Goal: Transaction & Acquisition: Purchase product/service

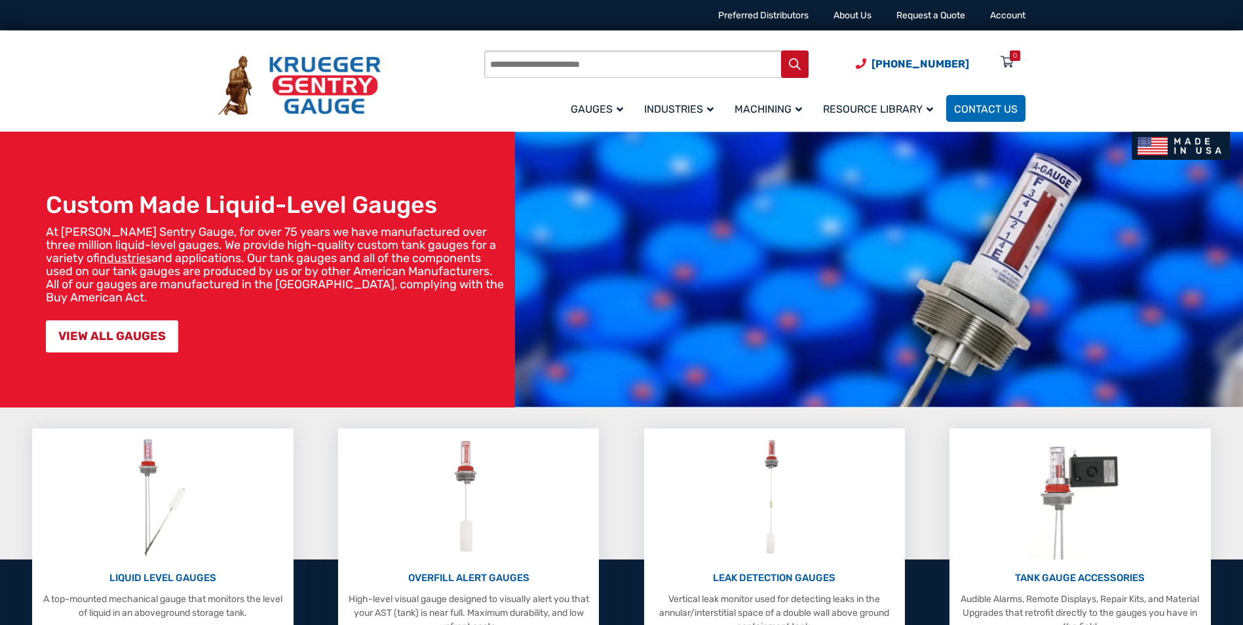
scroll to position [197, 0]
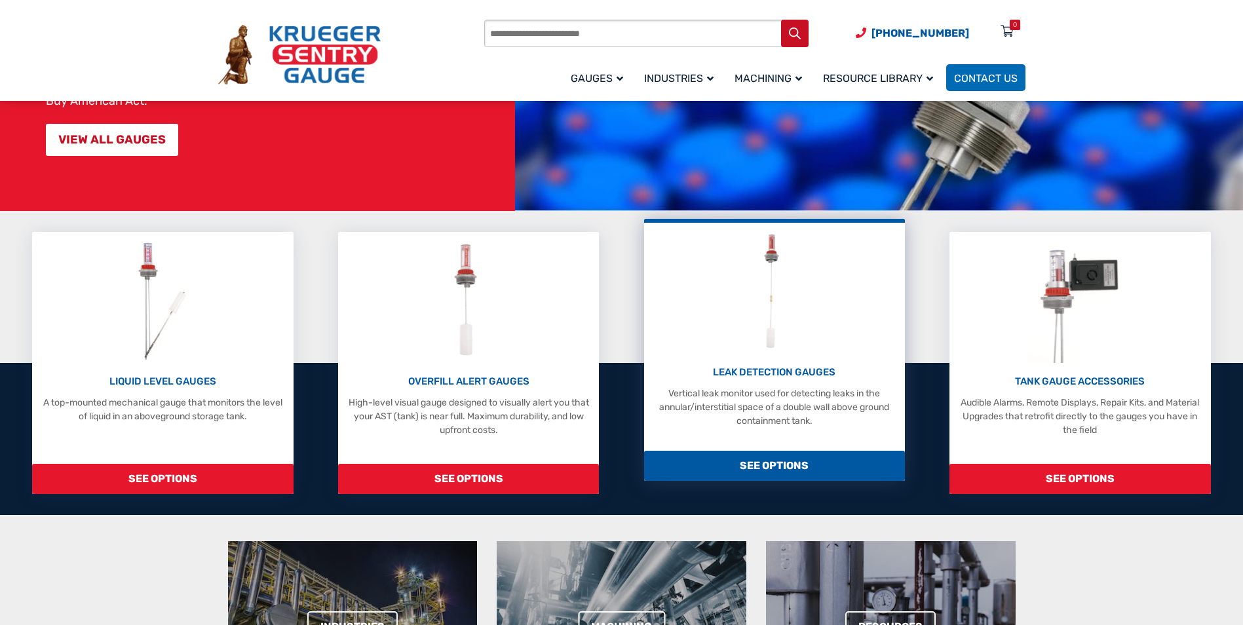
click at [769, 467] on span "SEE OPTIONS" at bounding box center [774, 466] width 261 height 30
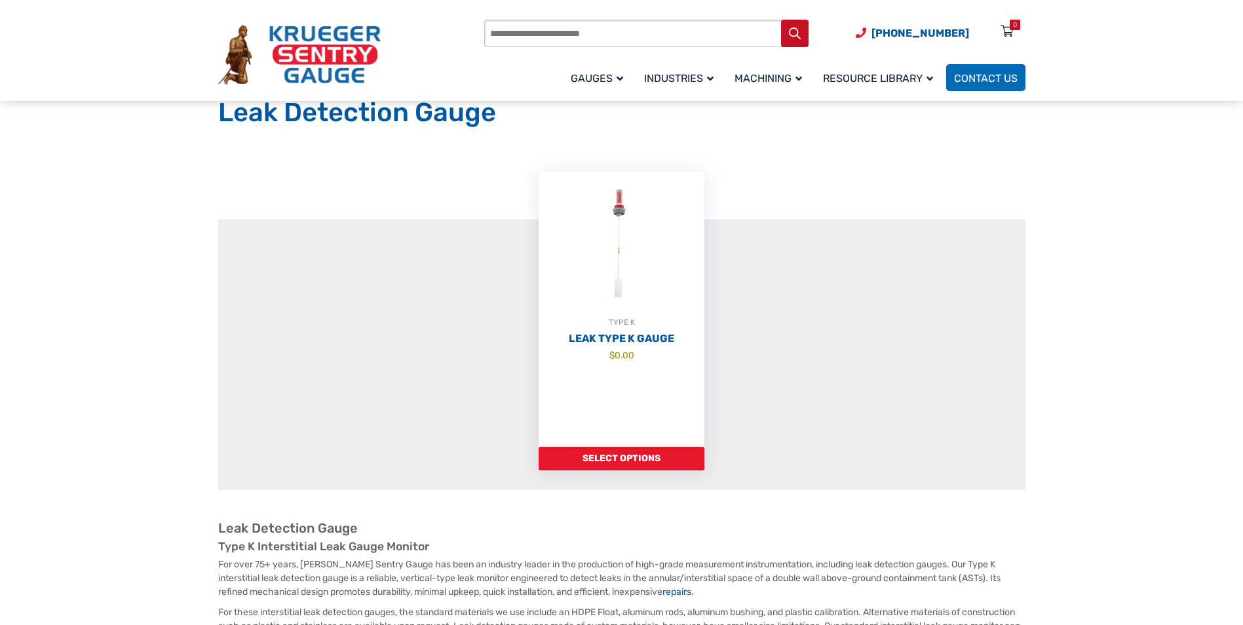
scroll to position [131, 0]
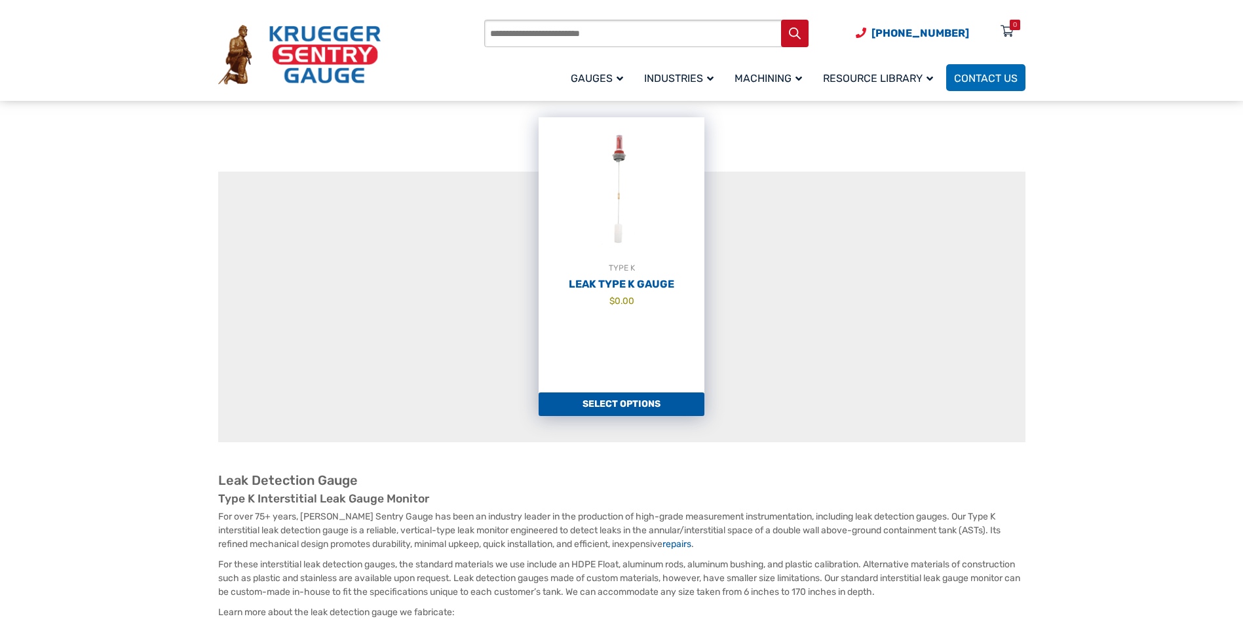
click at [629, 410] on link "Select options" at bounding box center [622, 405] width 166 height 24
